Goal: Book appointment/travel/reservation

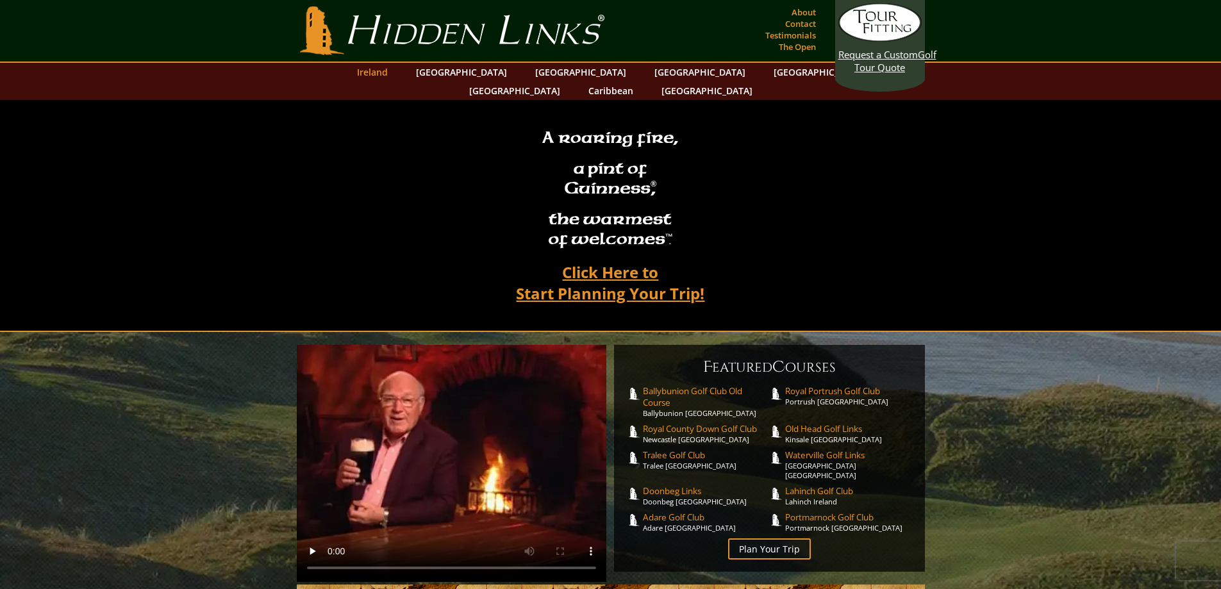
click at [394, 72] on link "Ireland" at bounding box center [373, 72] width 44 height 19
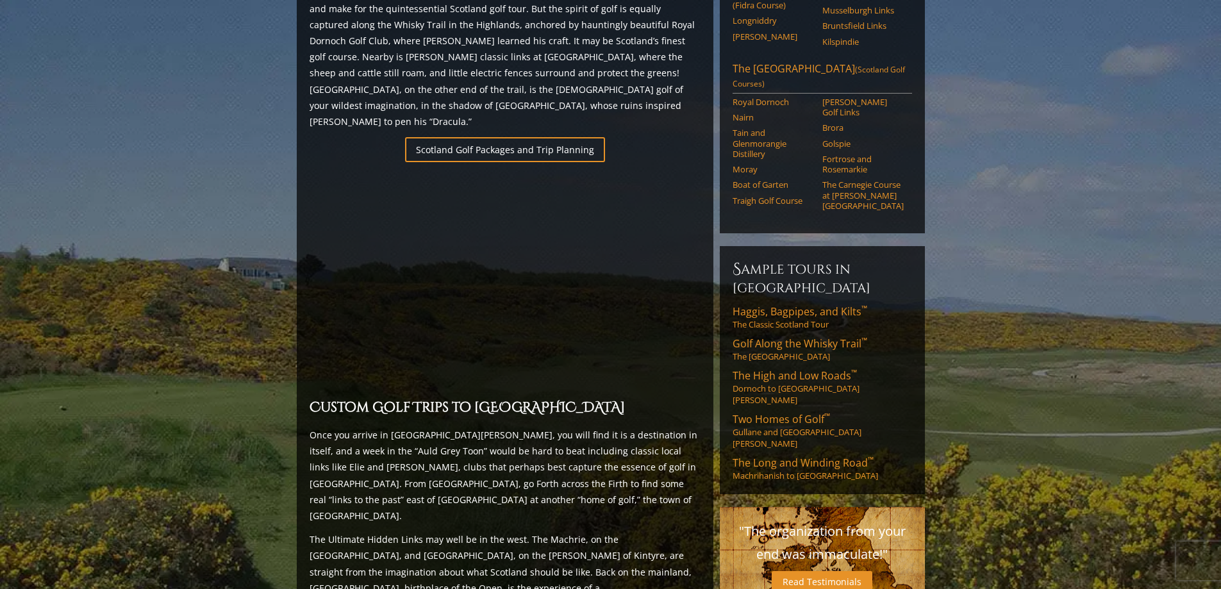
scroll to position [852, 0]
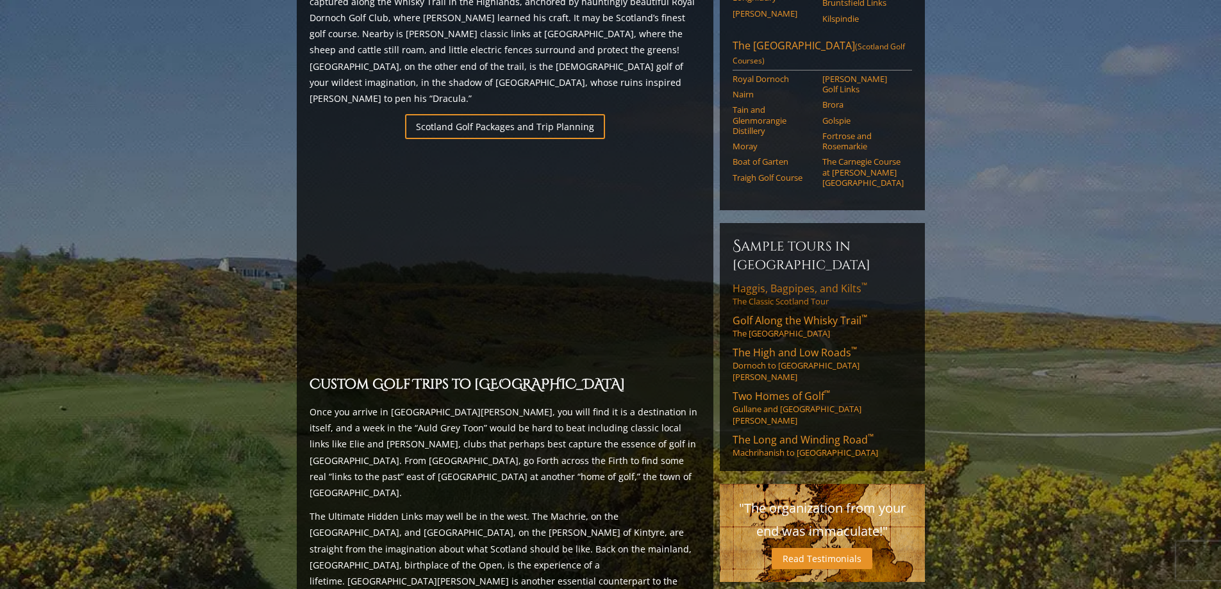
click at [782, 281] on span "Haggis, Bagpipes, and Kilts ™" at bounding box center [799, 288] width 135 height 14
